Goal: Task Accomplishment & Management: Complete application form

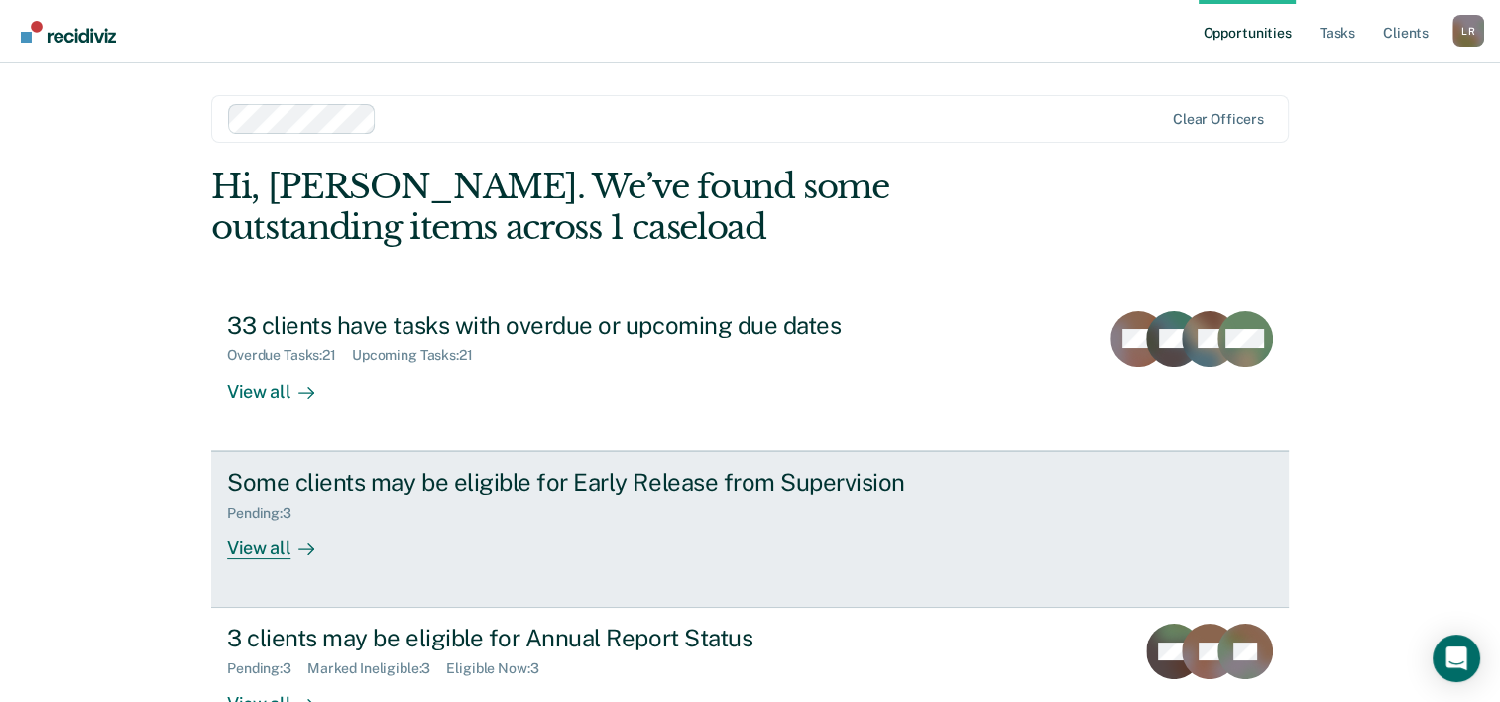
click at [258, 543] on div "View all" at bounding box center [282, 539] width 111 height 39
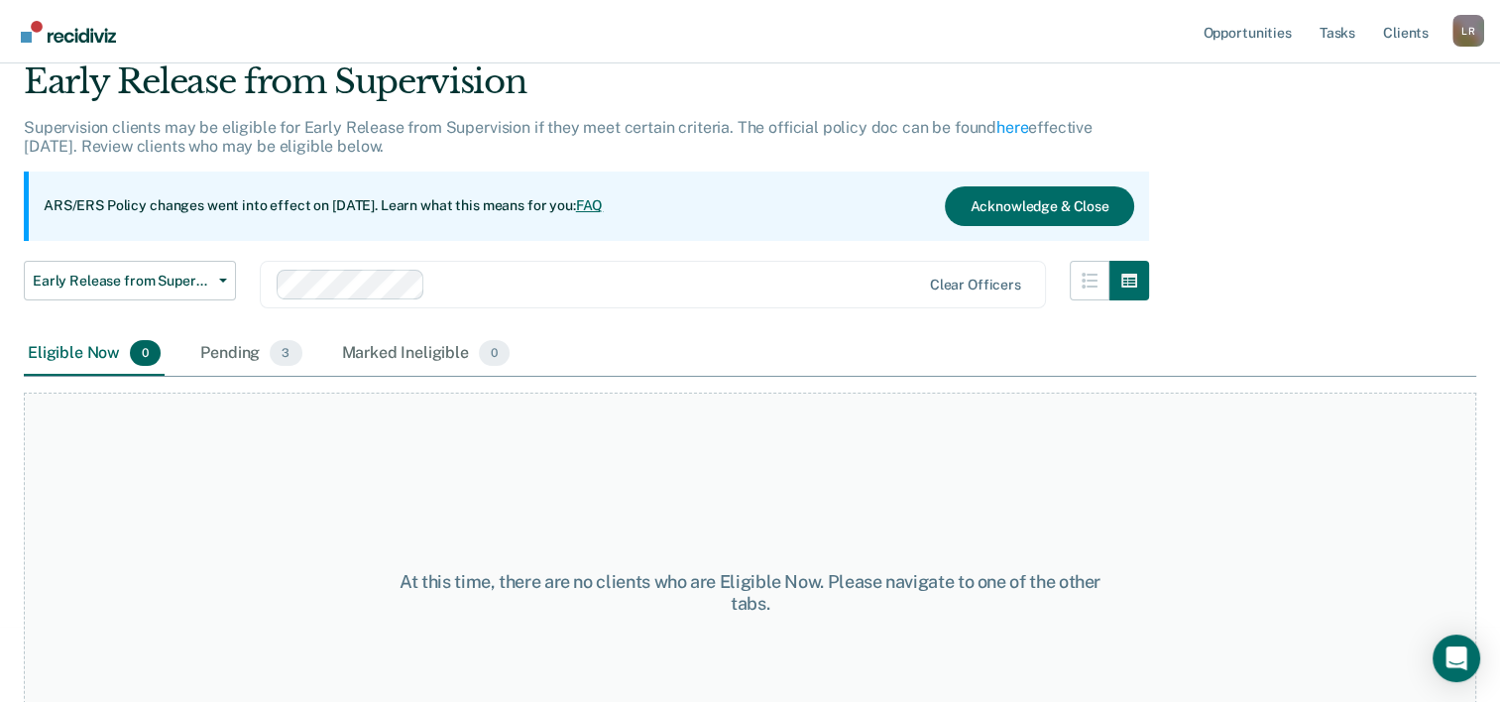
scroll to position [165, 0]
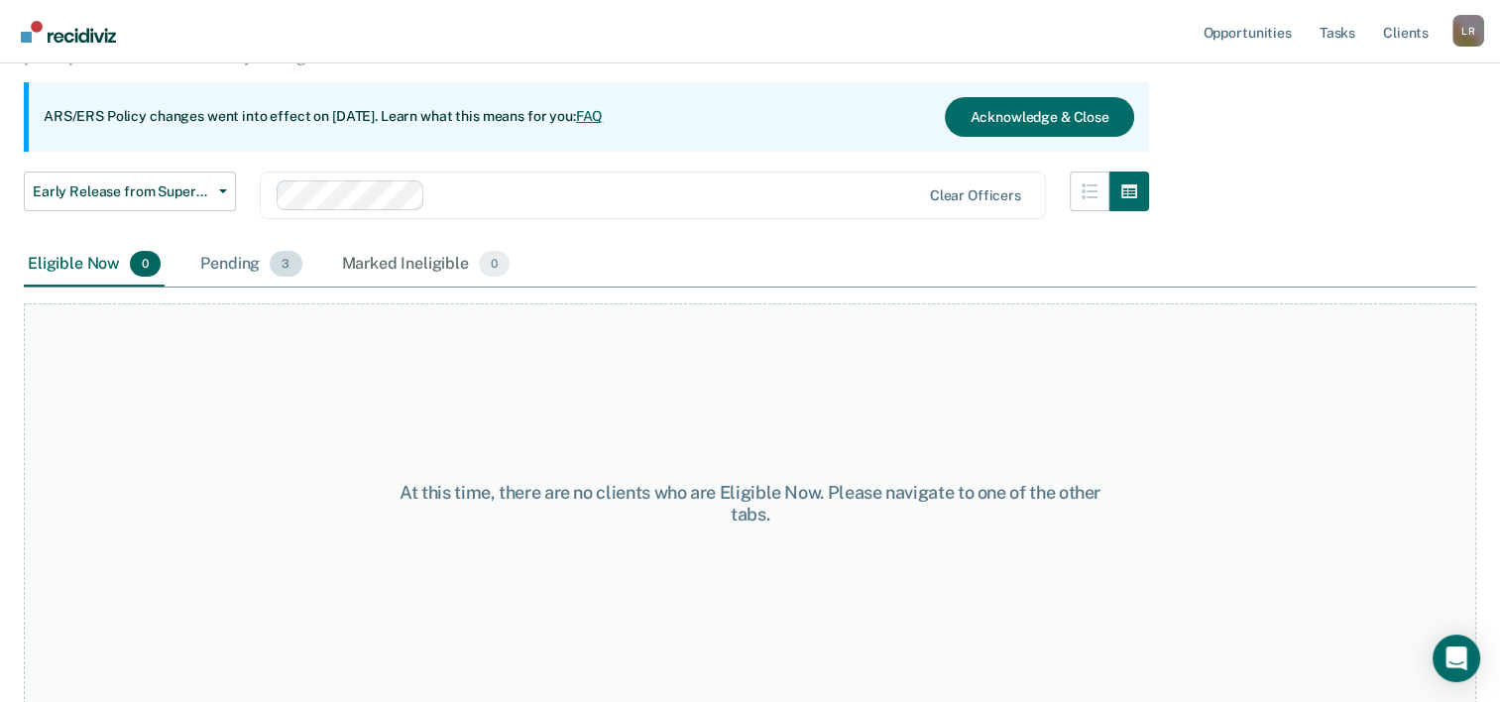
click at [230, 262] on div "Pending 3" at bounding box center [250, 265] width 109 height 44
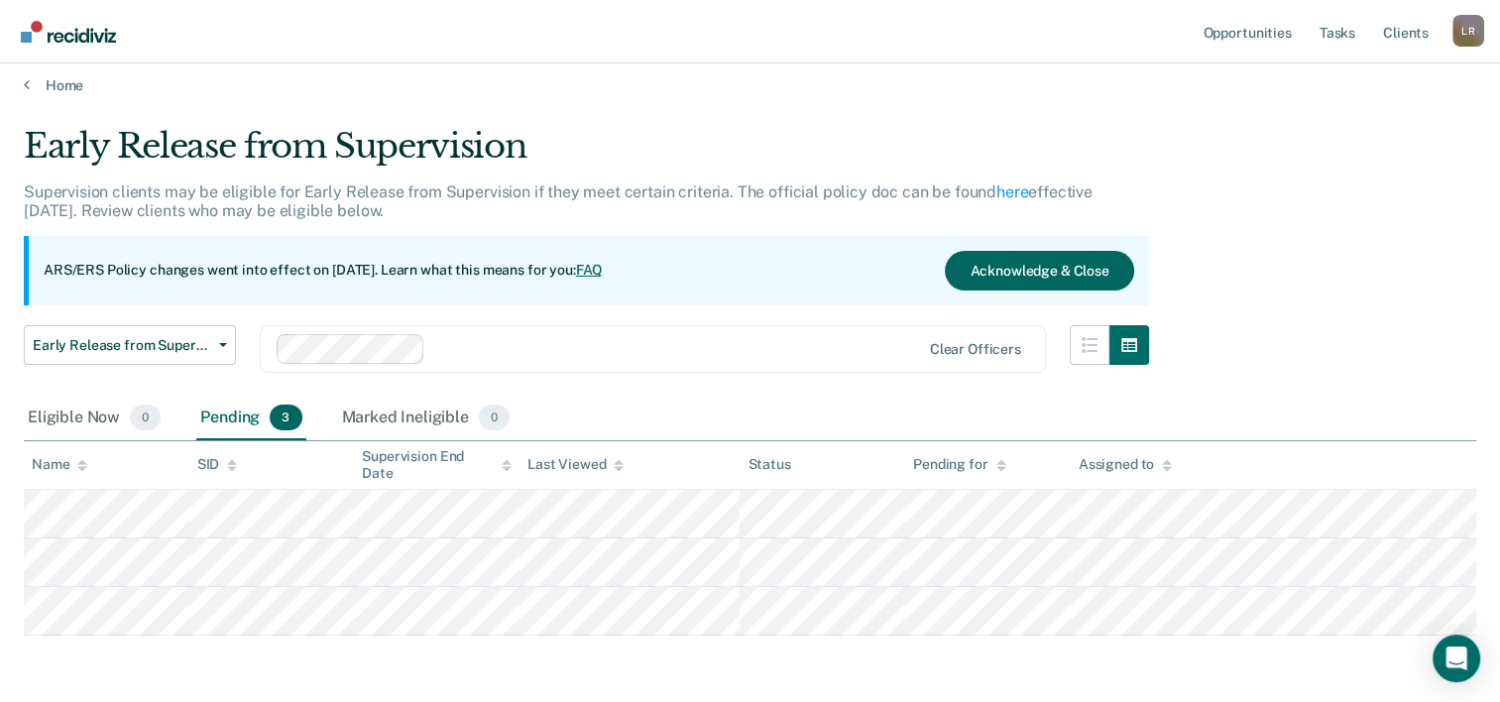
scroll to position [0, 0]
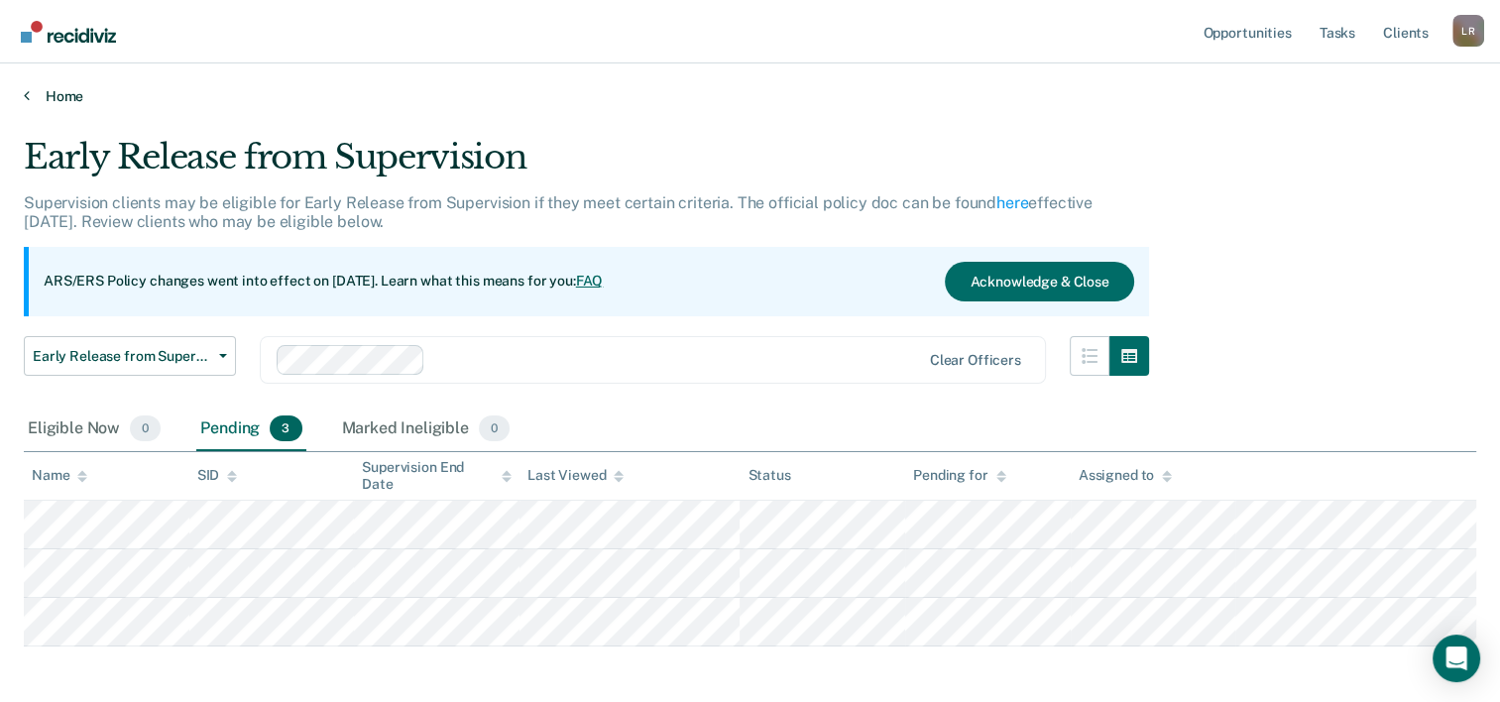
click at [77, 95] on link "Home" at bounding box center [750, 96] width 1452 height 18
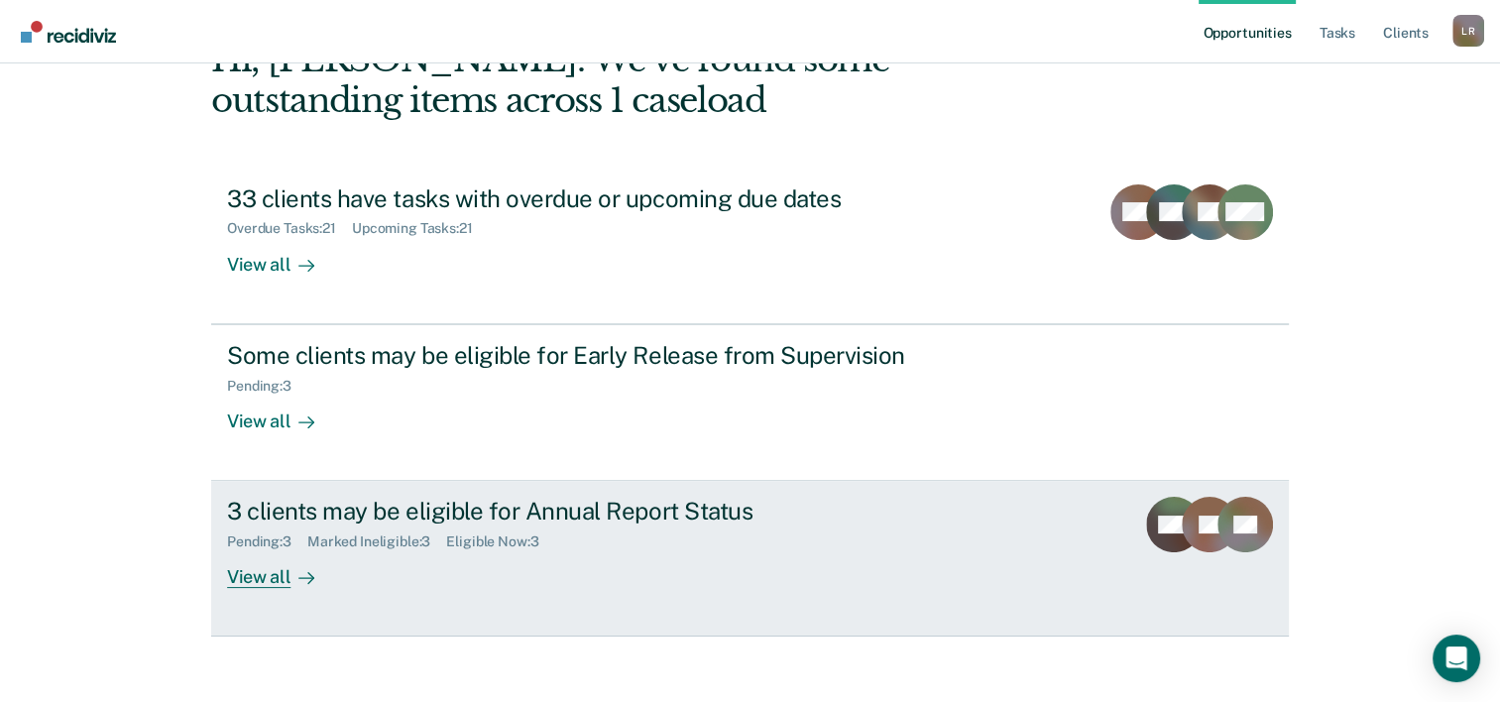
scroll to position [140, 0]
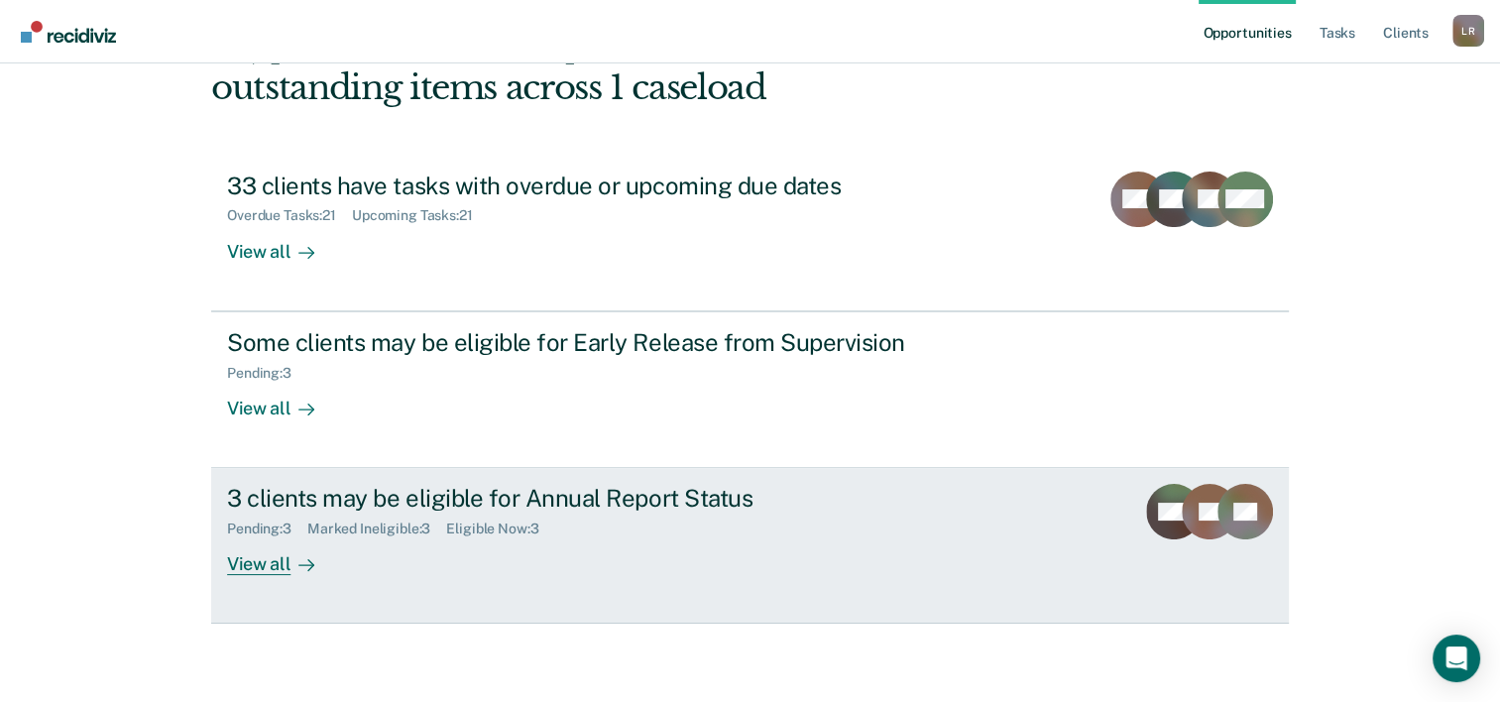
click at [240, 563] on div "View all" at bounding box center [282, 556] width 111 height 39
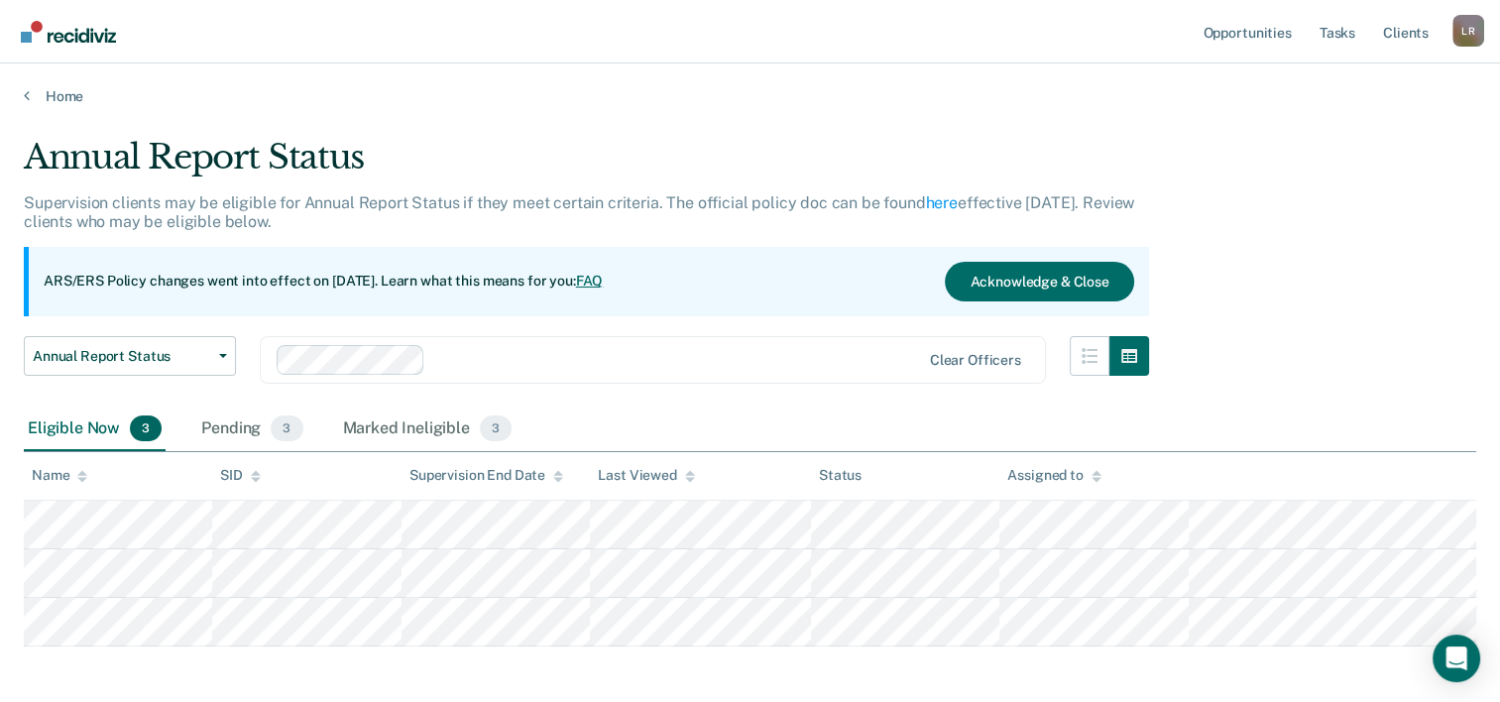
scroll to position [85, 0]
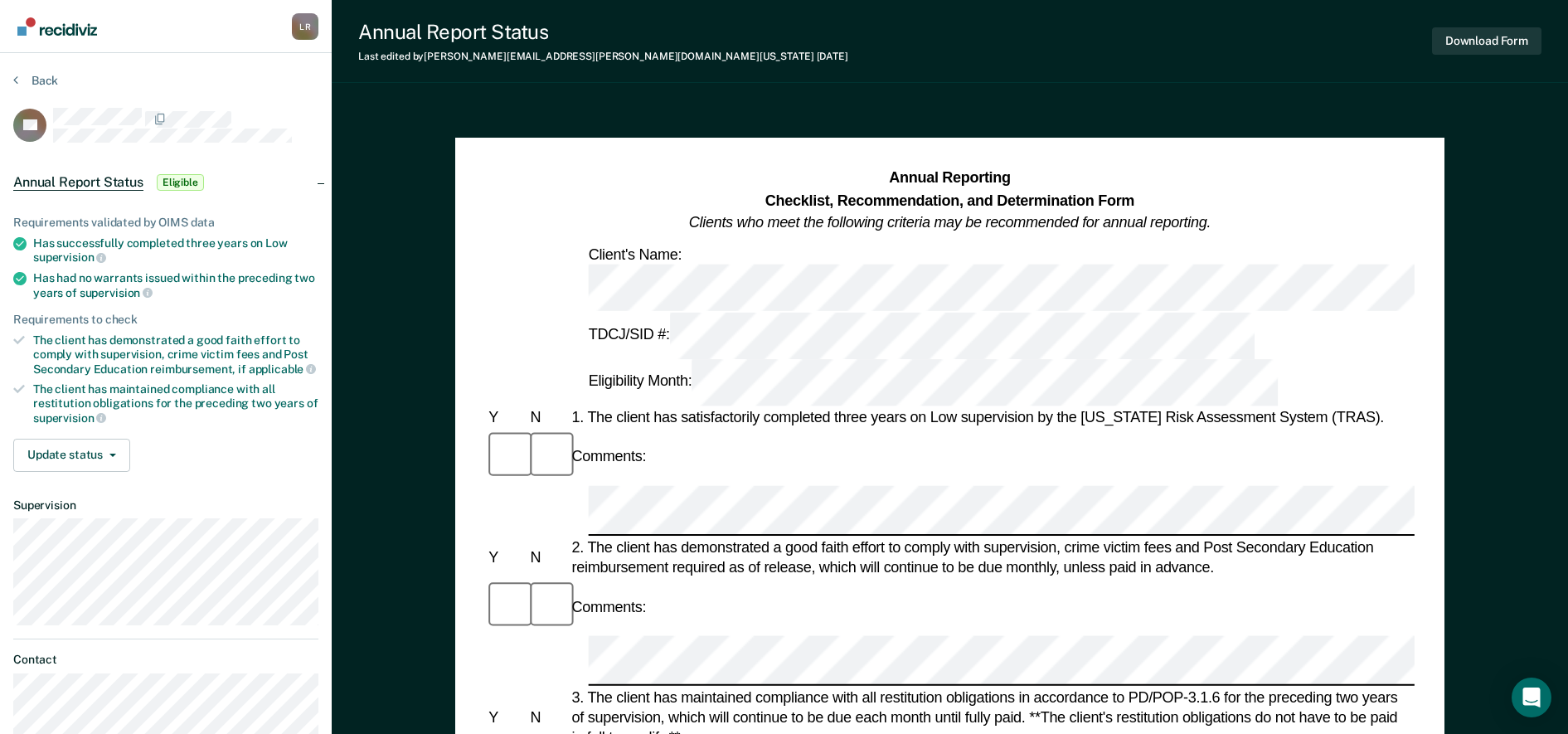
drag, startPoint x: 1114, startPoint y: 0, endPoint x: 1003, endPoint y: 47, distance: 120.5
click at [997, 50] on div "Annual Report Status Last edited by [PERSON_NAME][EMAIL_ADDRESS][PERSON_NAME][D…" at bounding box center [950, 41] width 1237 height 83
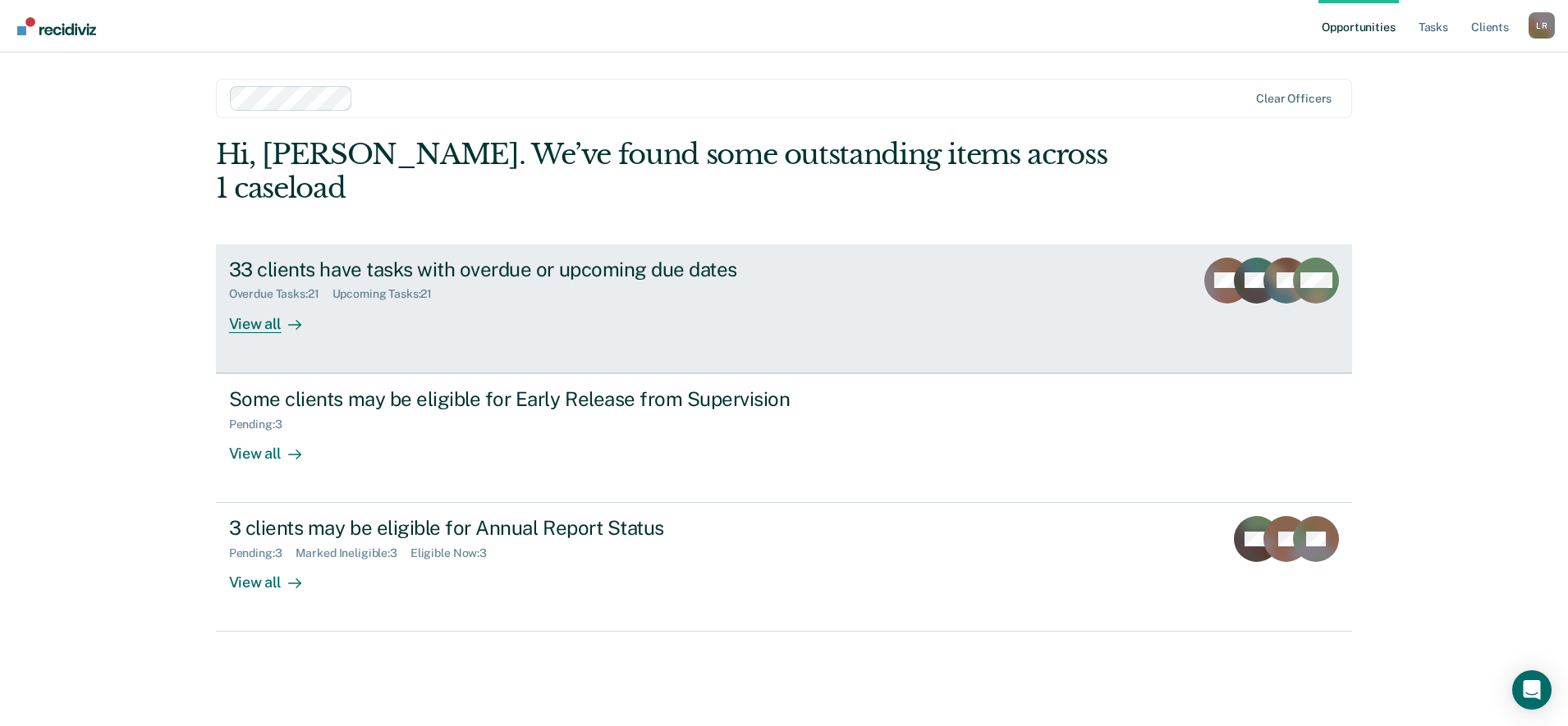
click at [271, 301] on div "View all" at bounding box center [275, 317] width 92 height 32
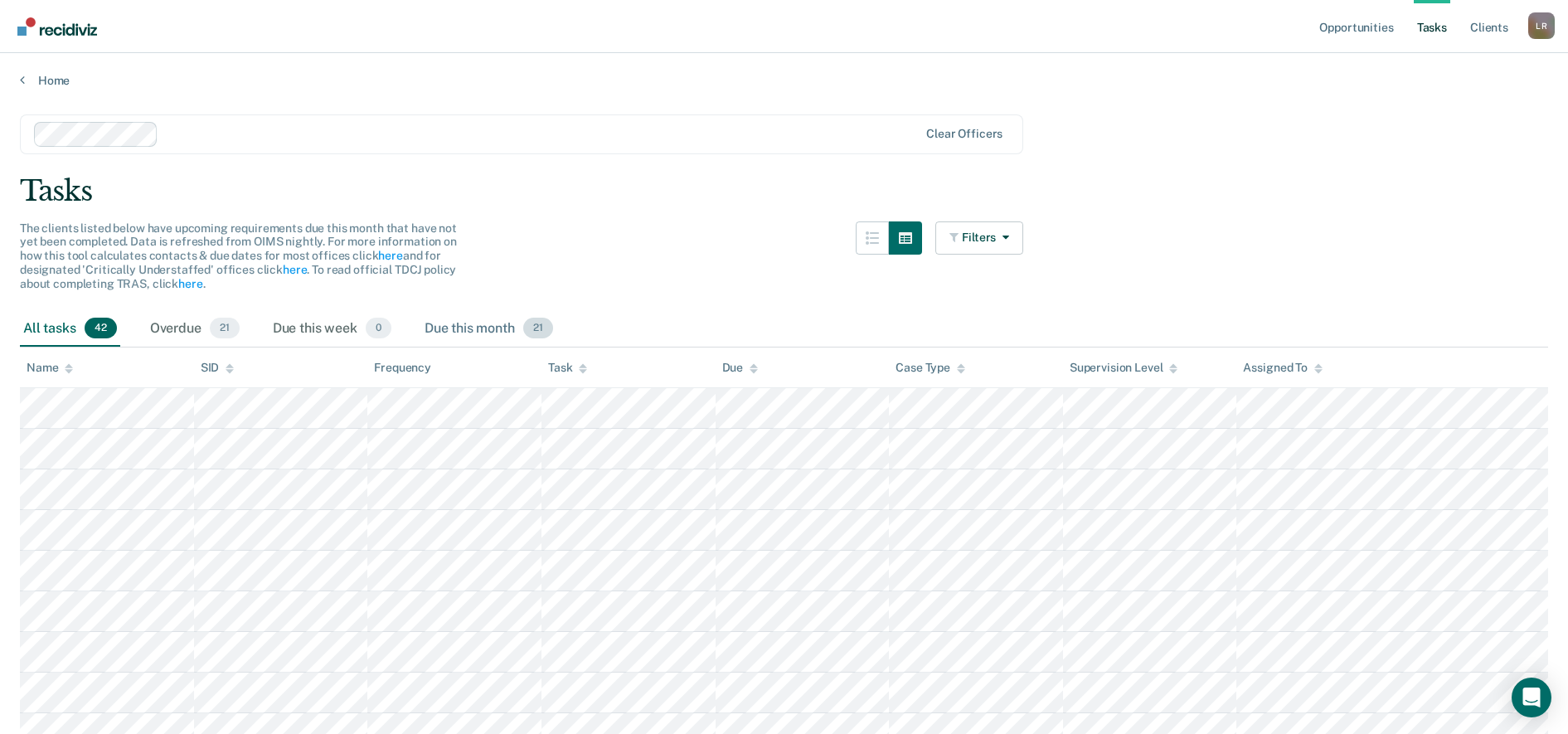
click at [461, 326] on div "Due this month 21" at bounding box center [489, 330] width 136 height 37
click at [49, 77] on link "Home" at bounding box center [784, 80] width 1529 height 15
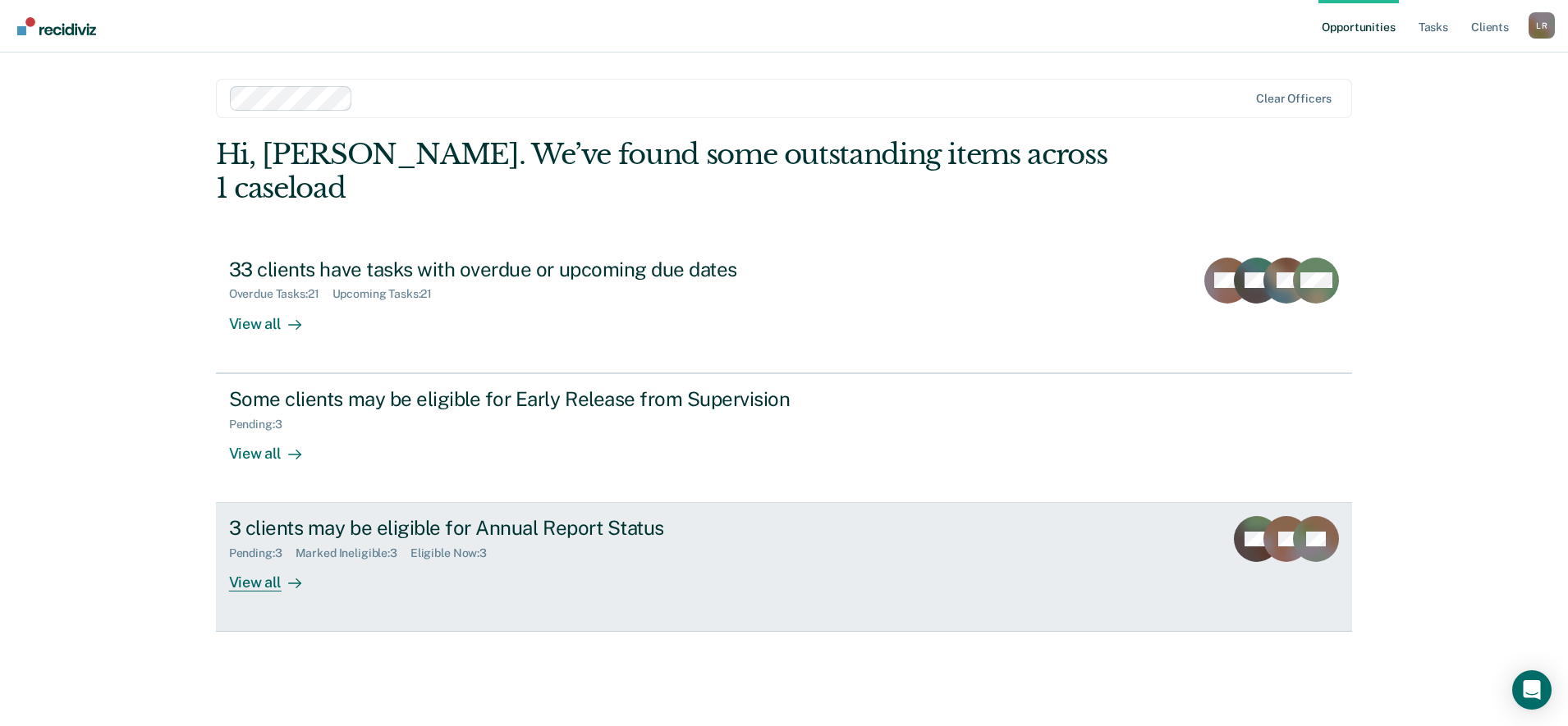
click at [254, 560] on div "View all" at bounding box center [275, 576] width 92 height 32
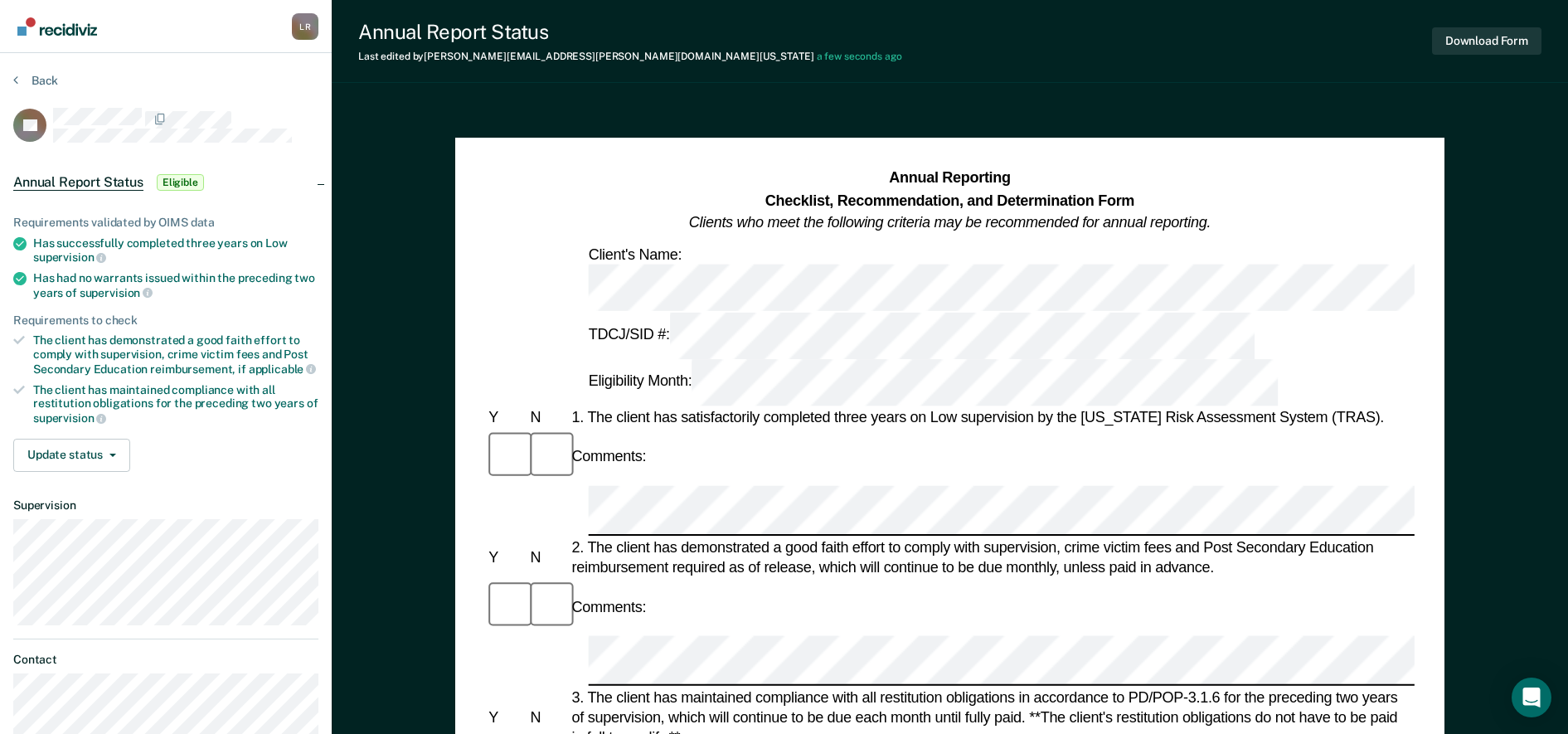
click at [586, 486] on div at bounding box center [1425, 511] width 1679 height 49
click at [114, 448] on button "Update status" at bounding box center [72, 455] width 117 height 33
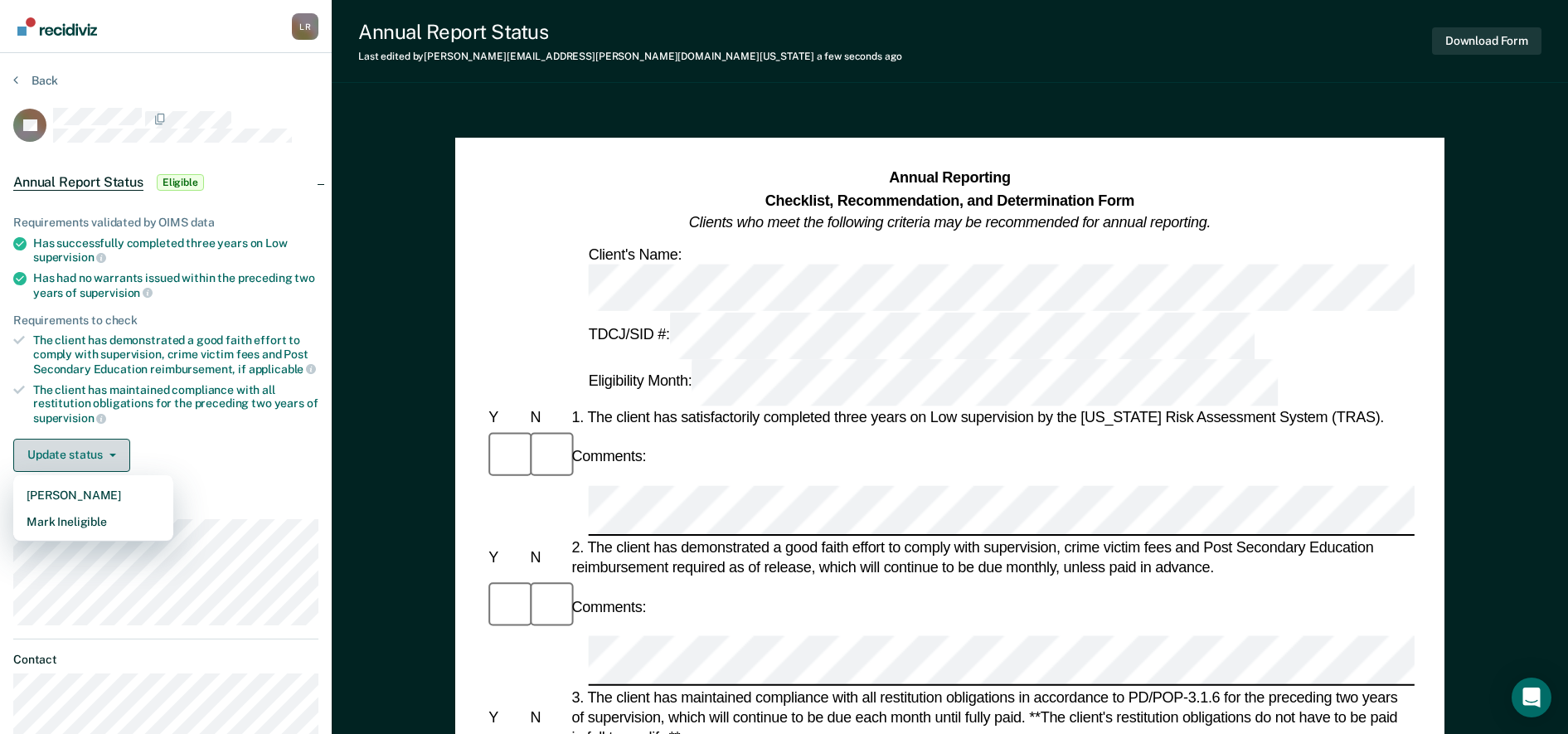
click at [115, 446] on button "Update status" at bounding box center [72, 455] width 117 height 33
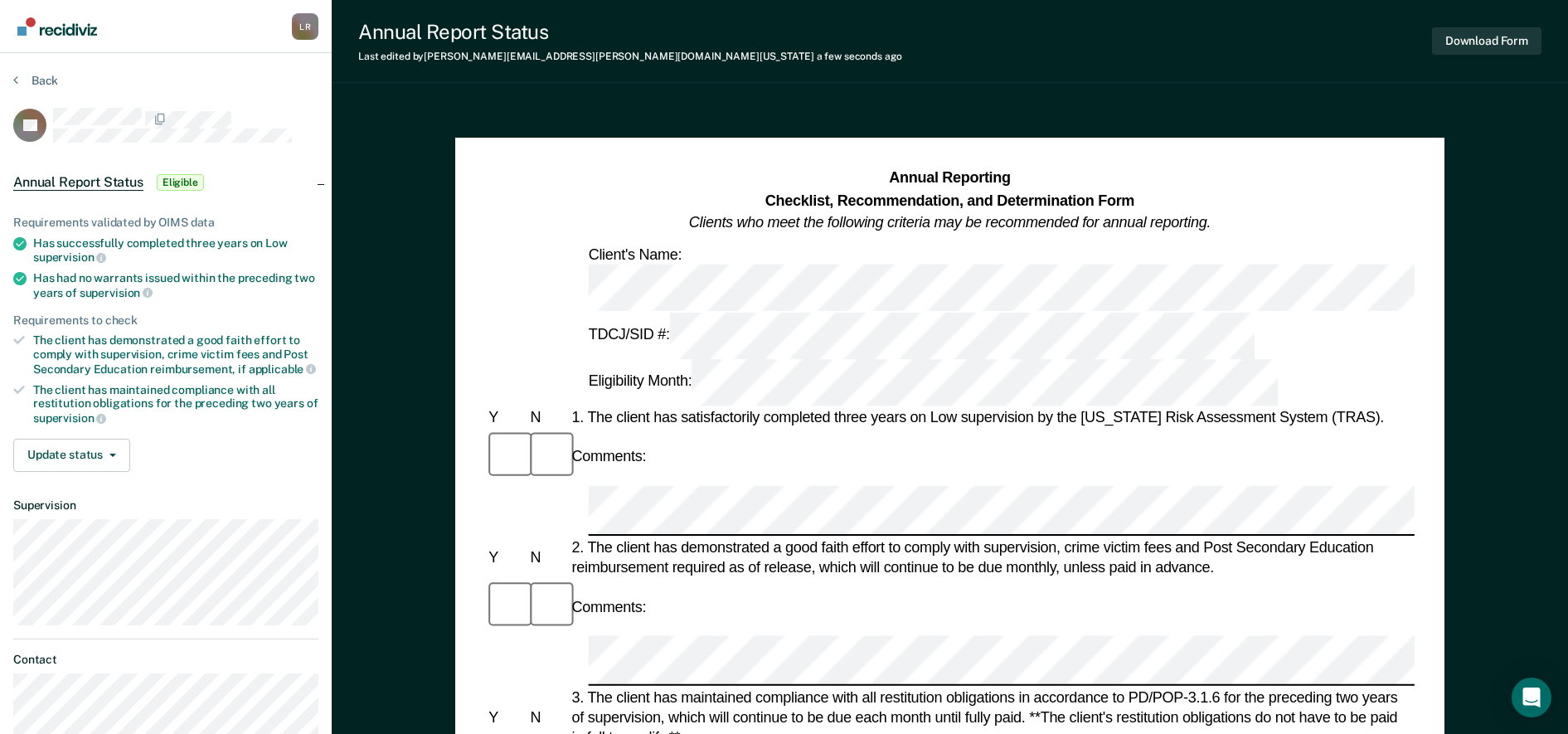
click at [231, 439] on div "Update status Mark Pending Mark Ineligible" at bounding box center [166, 455] width 305 height 33
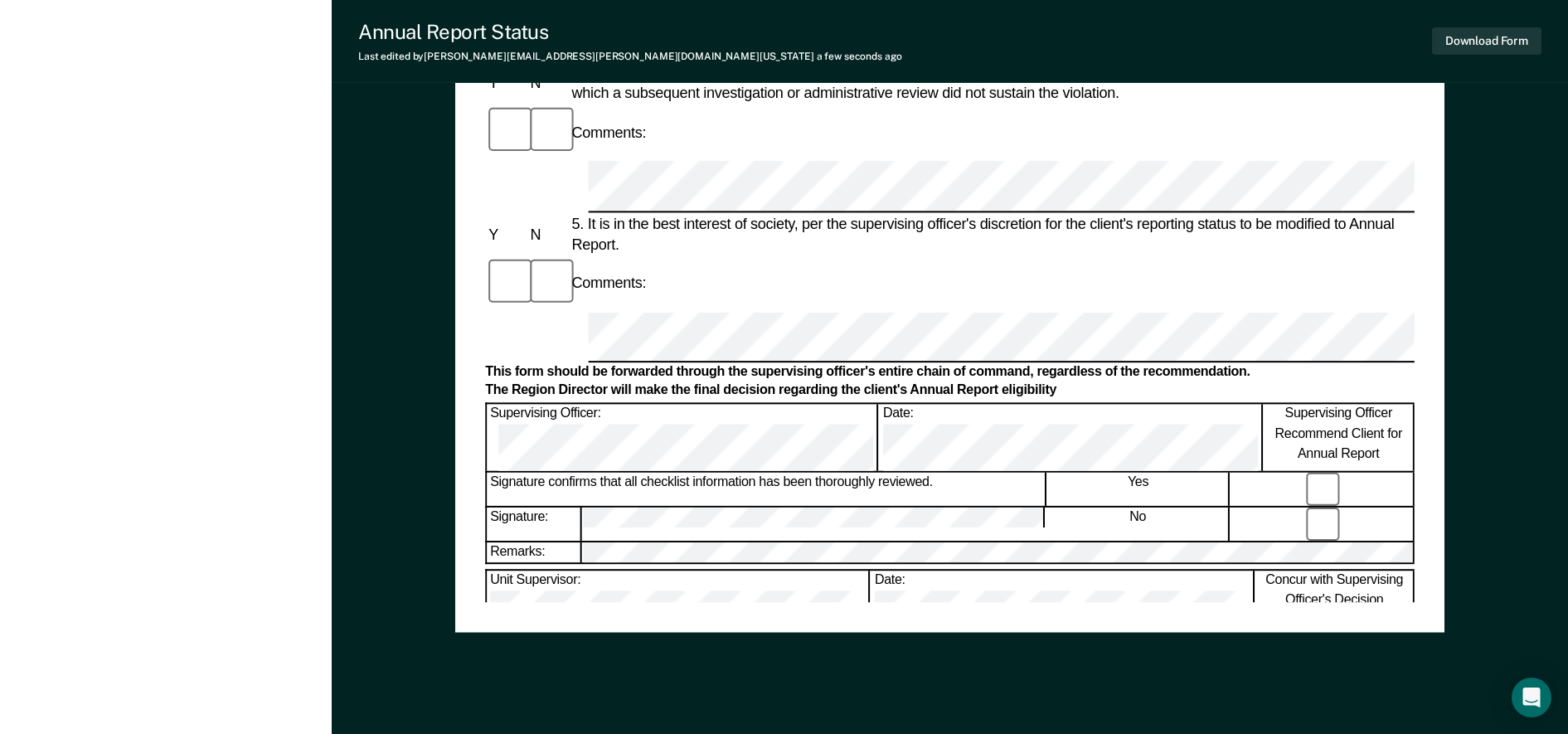
scroll to position [823, 0]
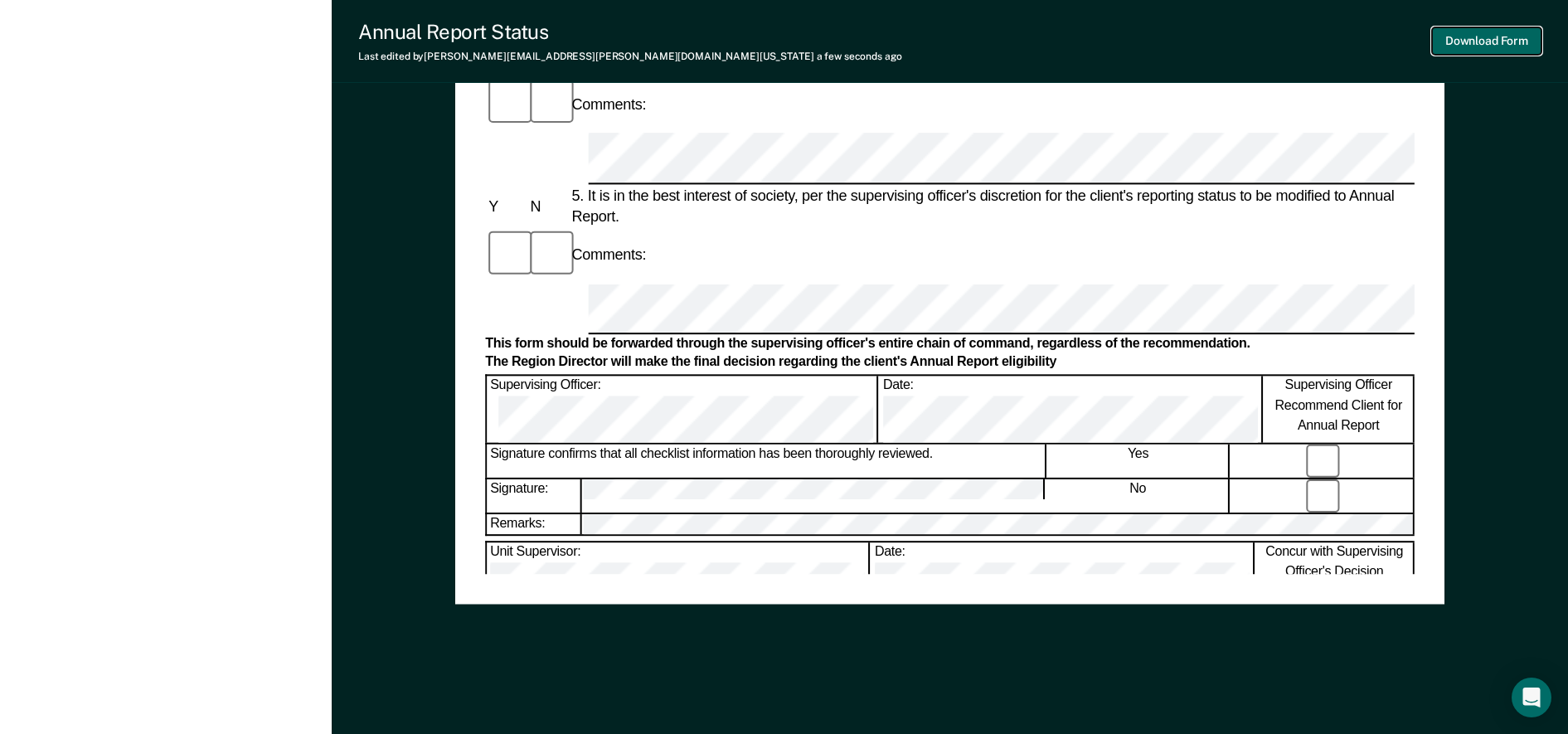
click at [1499, 50] on button "Download Form" at bounding box center [1487, 41] width 110 height 28
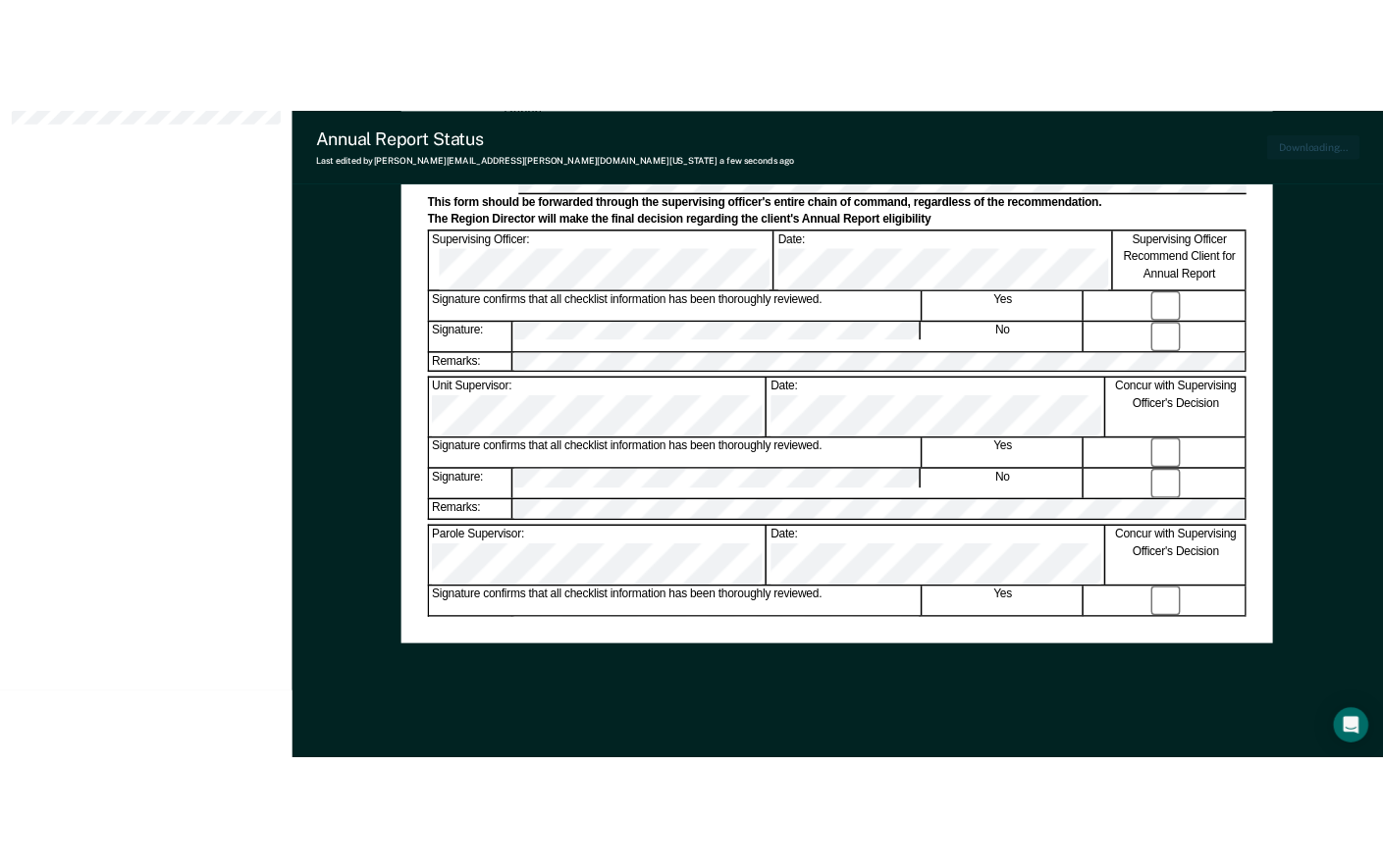
scroll to position [480, 0]
